Goal: Navigation & Orientation: Go to known website

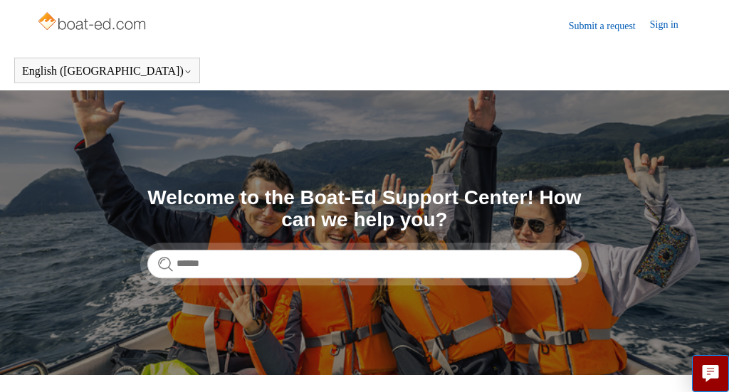
click at [71, 28] on img at bounding box center [92, 23] width 113 height 28
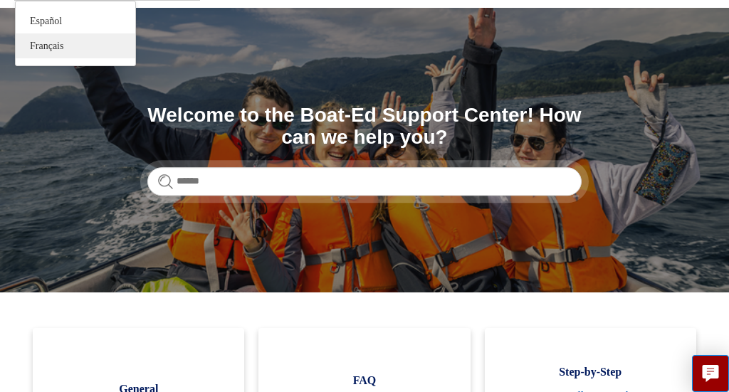
scroll to position [83, 0]
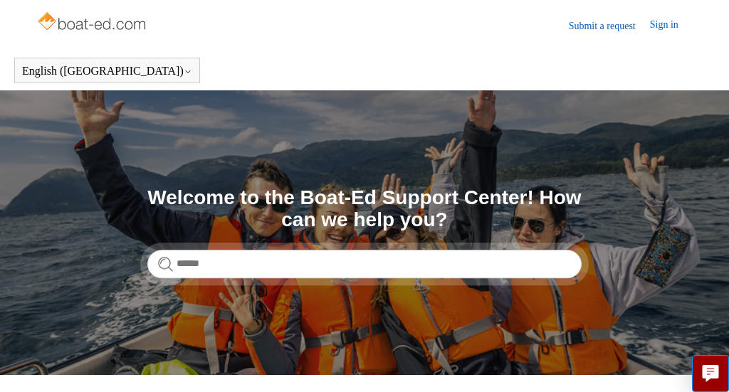
click at [117, 24] on img at bounding box center [92, 23] width 113 height 28
